Goal: Task Accomplishment & Management: Manage account settings

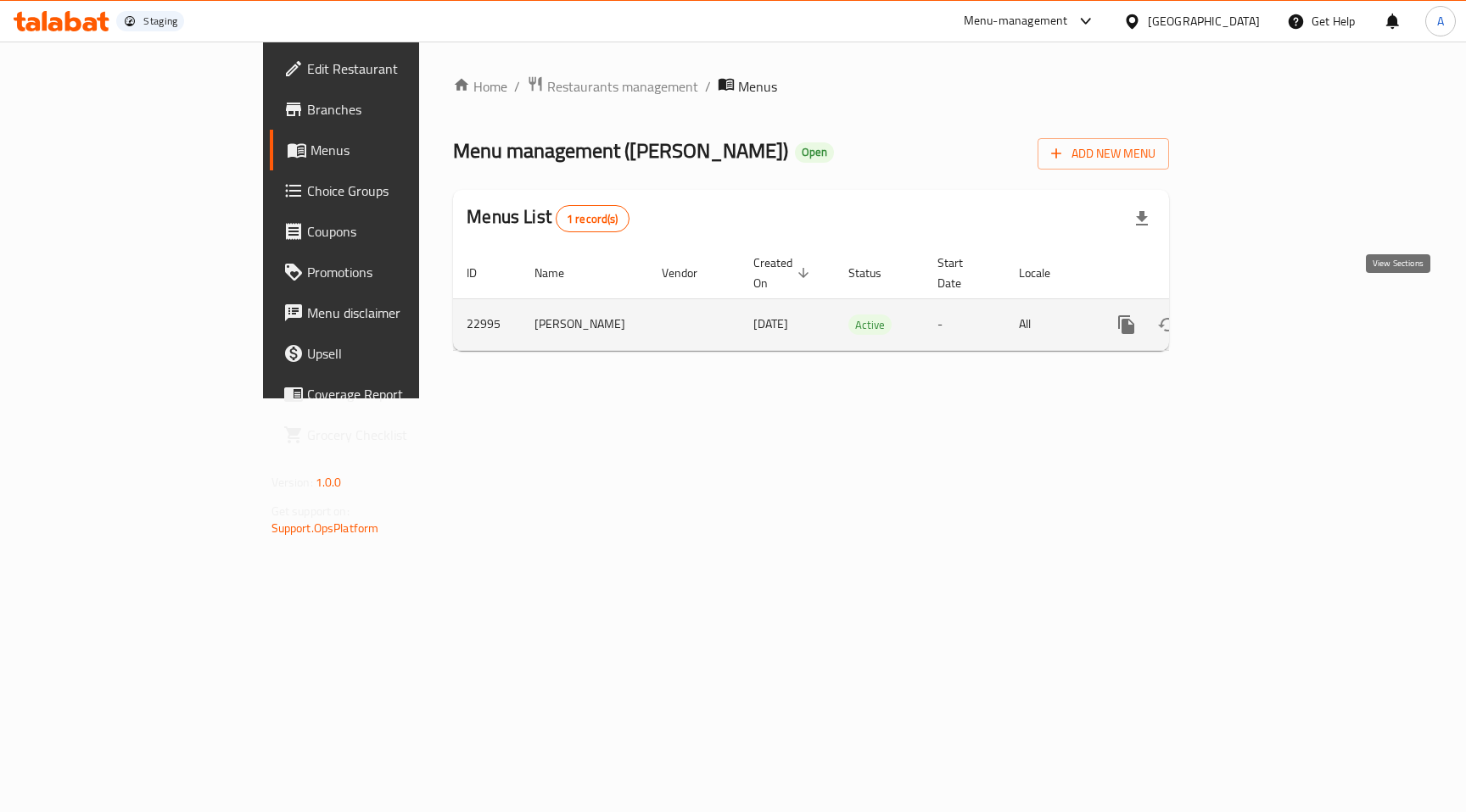
click at [1258, 315] on icon "enhanced table" at bounding box center [1248, 325] width 21 height 21
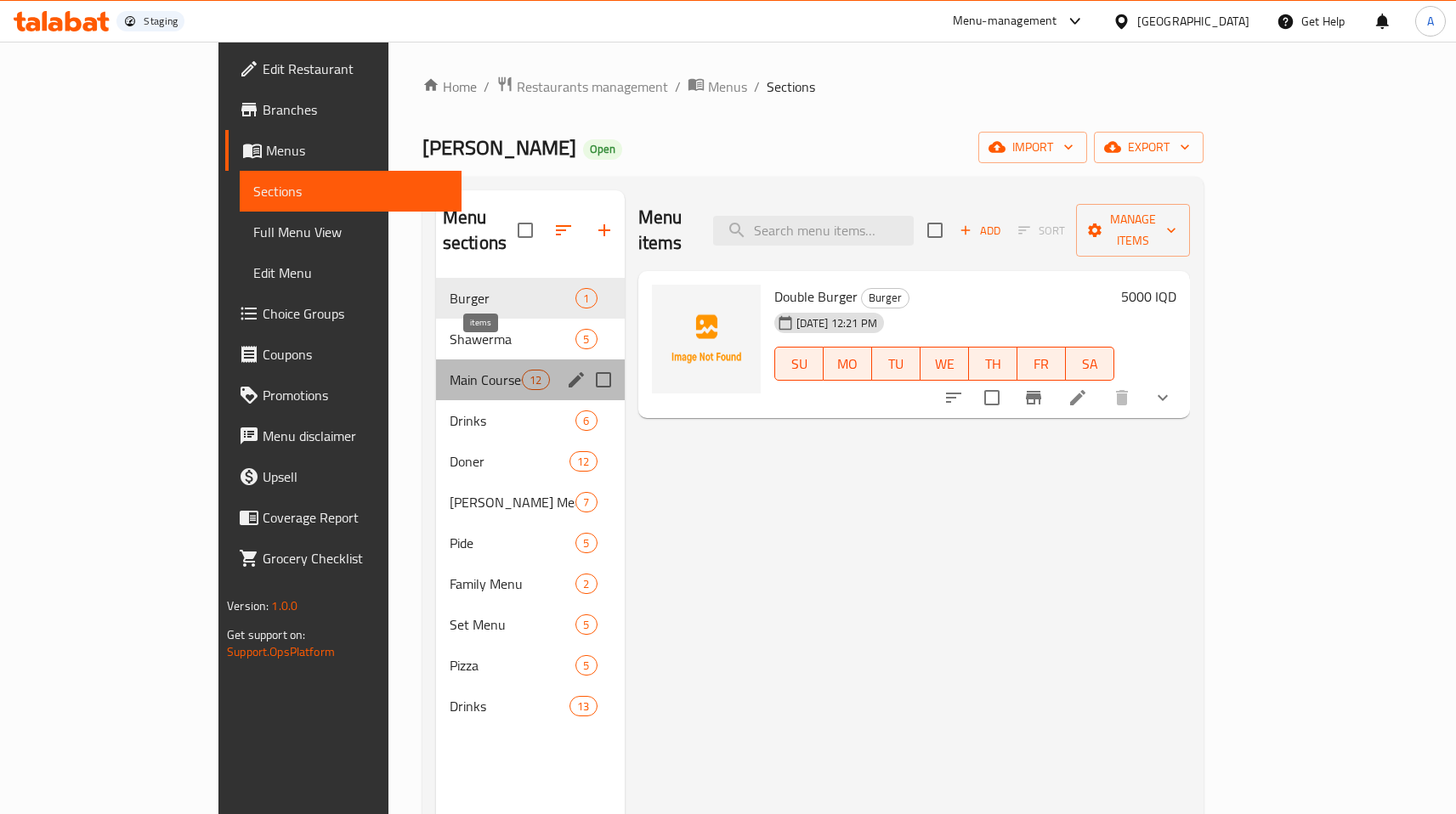
drag, startPoint x: 475, startPoint y: 357, endPoint x: 521, endPoint y: 363, distance: 46.4
click at [523, 372] on span "12" at bounding box center [535, 379] width 25 height 16
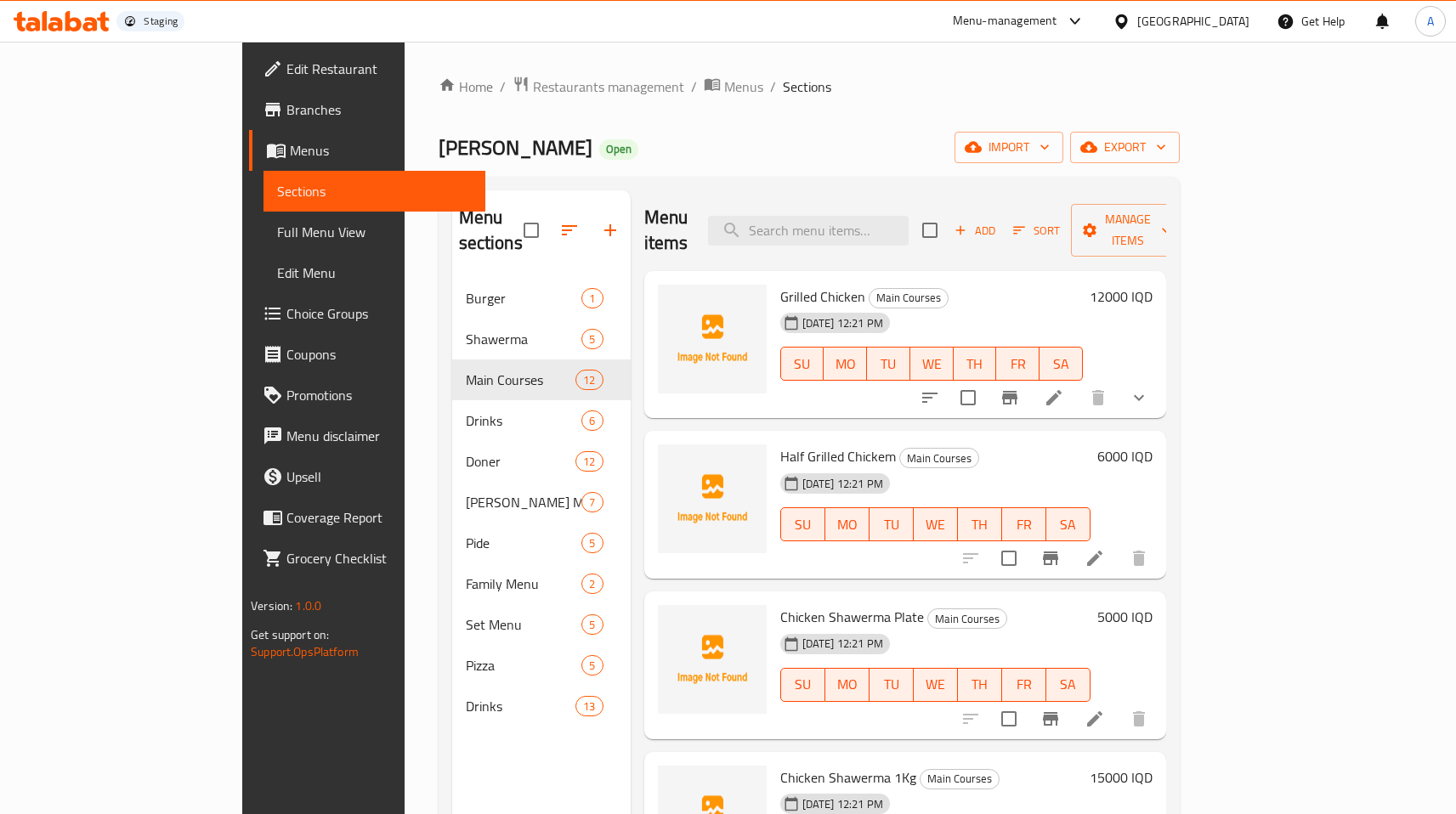
click at [1077, 382] on li at bounding box center [1053, 397] width 48 height 31
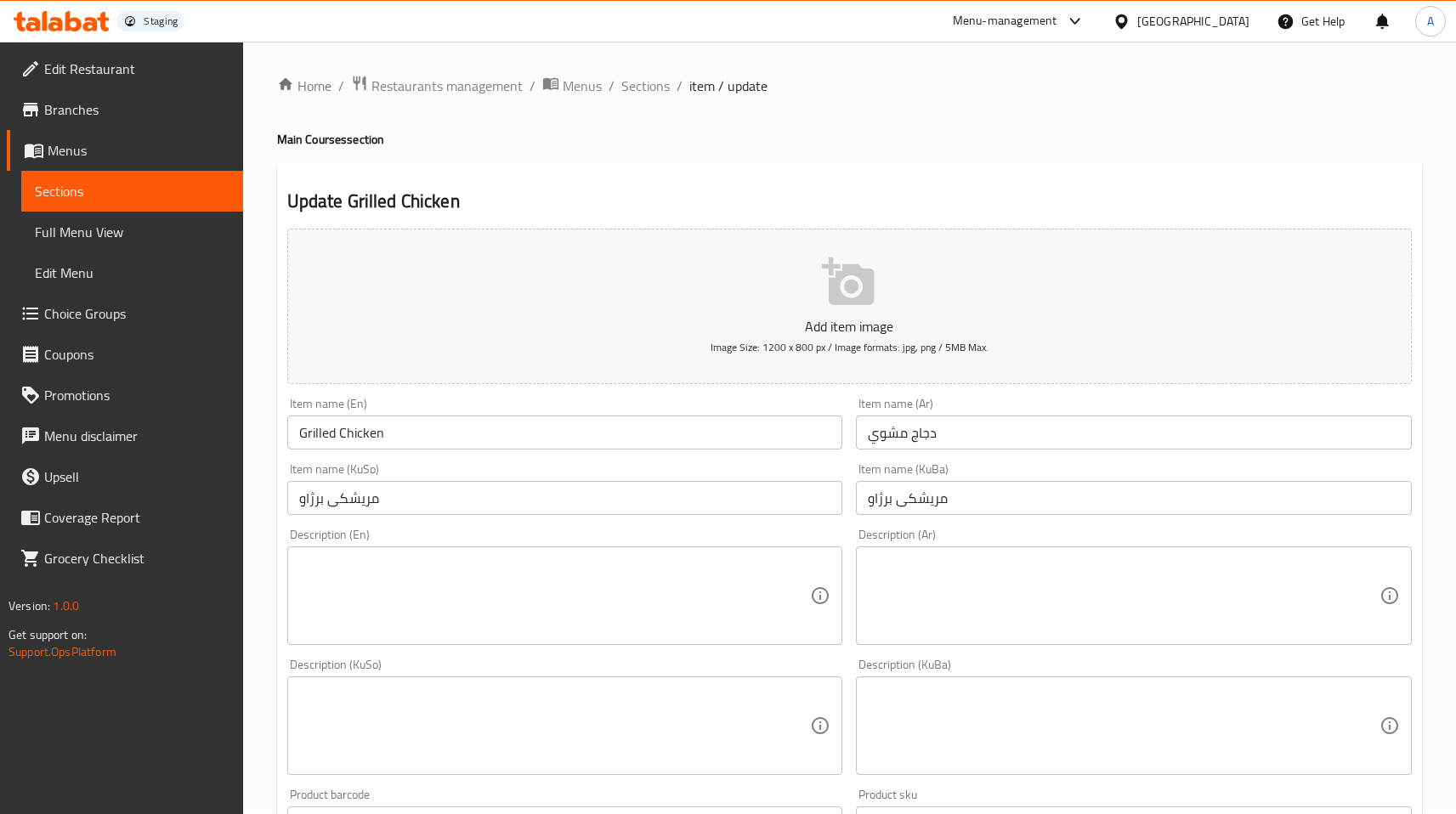
scroll to position [3, 0]
click at [610, 86] on li "/" at bounding box center [612, 84] width 6 height 21
click at [591, 87] on span "Menus" at bounding box center [583, 84] width 39 height 21
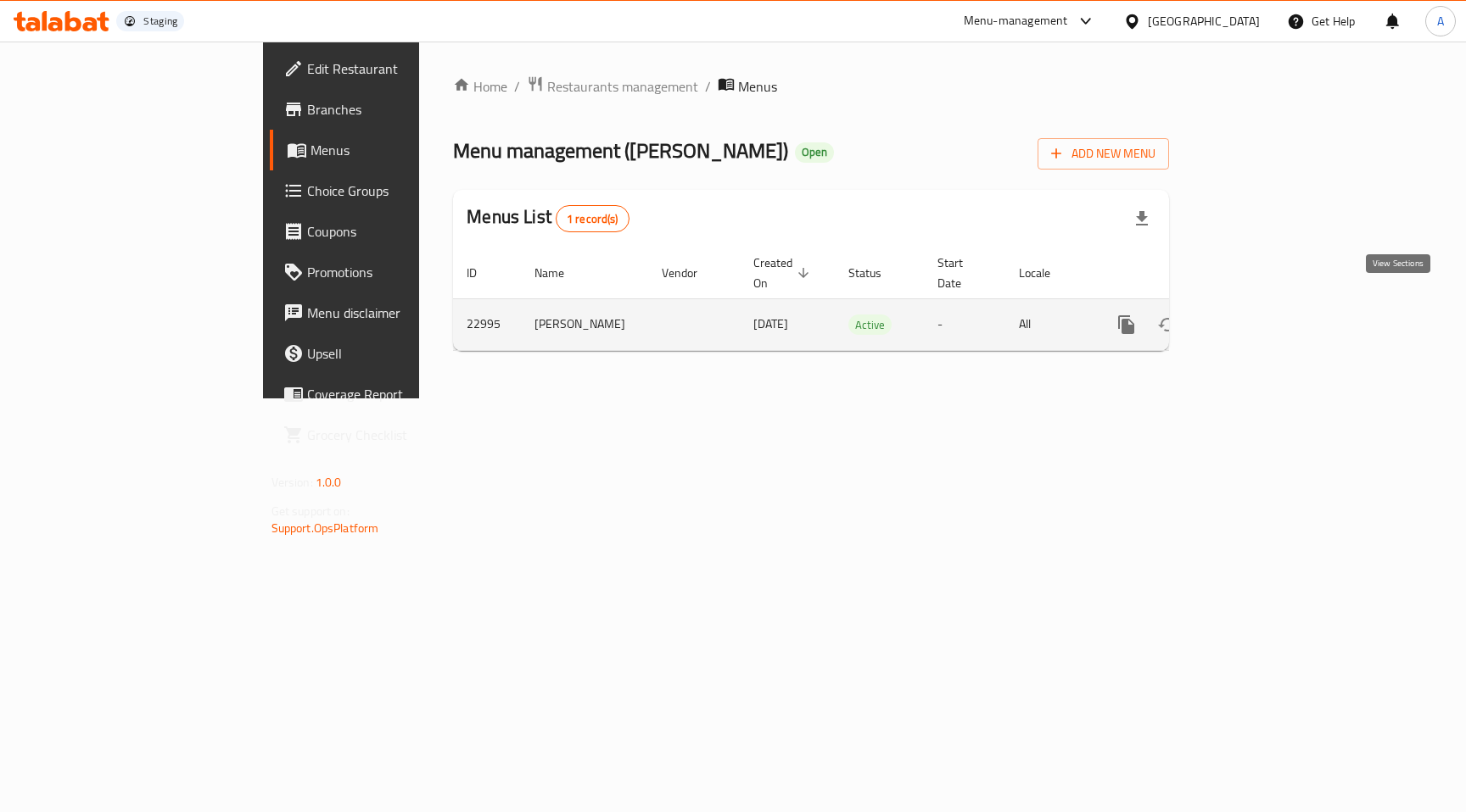
click at [1257, 317] on icon "enhanced table" at bounding box center [1248, 324] width 15 height 15
